Goal: Register for event/course

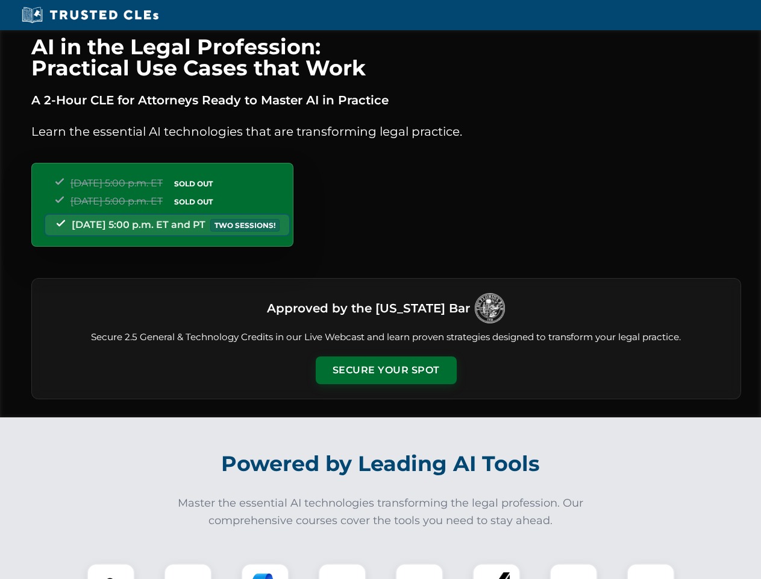
click at [386, 370] on button "Secure Your Spot" at bounding box center [386, 370] width 141 height 28
click at [111, 571] on img at bounding box center [110, 587] width 35 height 35
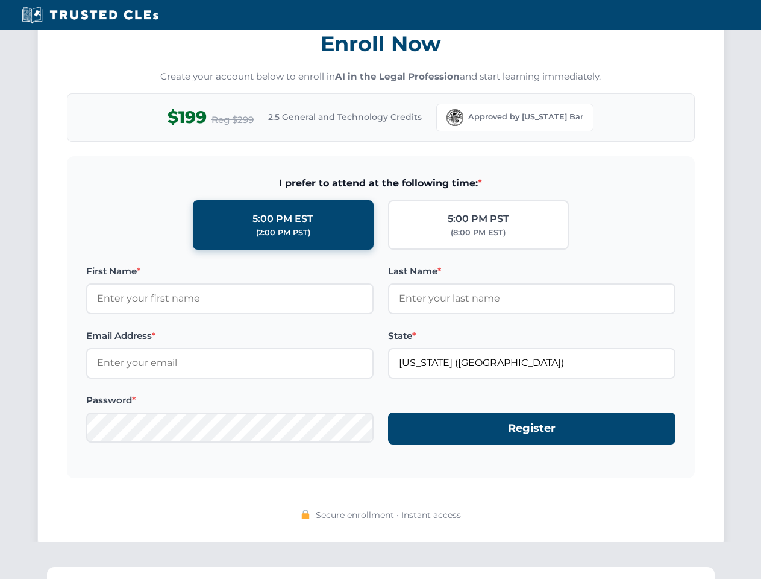
scroll to position [1184, 0]
